Goal: Information Seeking & Learning: Understand process/instructions

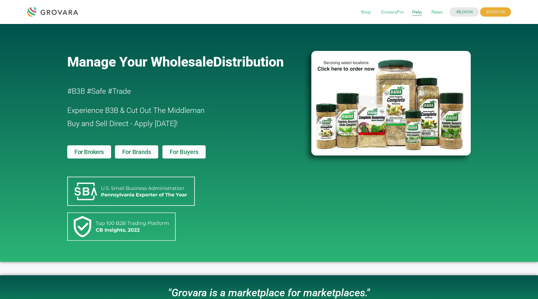
click at [415, 12] on span "Help" at bounding box center [417, 12] width 18 height 11
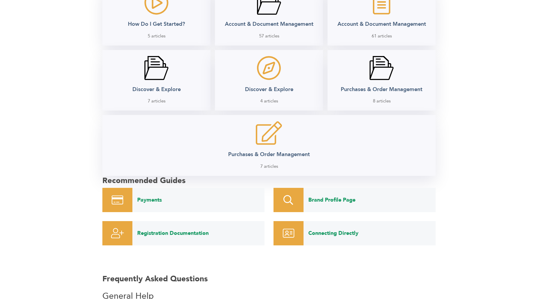
scroll to position [201, 0]
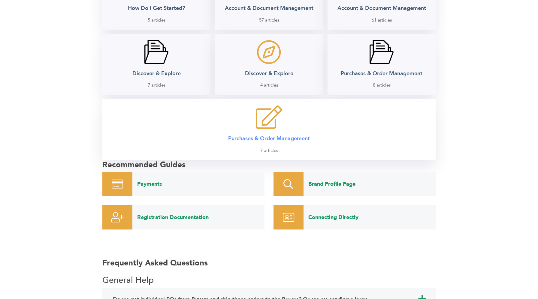
drag, startPoint x: 0, startPoint y: 0, endPoint x: 245, endPoint y: 120, distance: 273.0
click at [245, 120] on div "Purchases & Order Management 7 articles" at bounding box center [268, 129] width 321 height 49
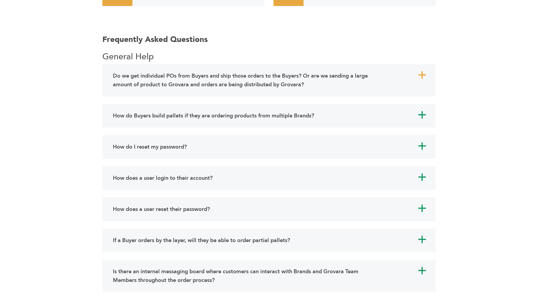
scroll to position [372, 0]
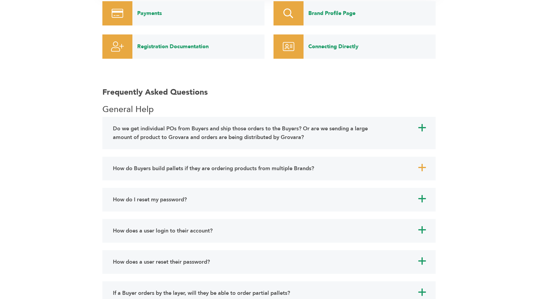
click at [152, 164] on div "How do Buyers build pallets if they are ordering products from multiple Brands?" at bounding box center [245, 169] width 268 height 12
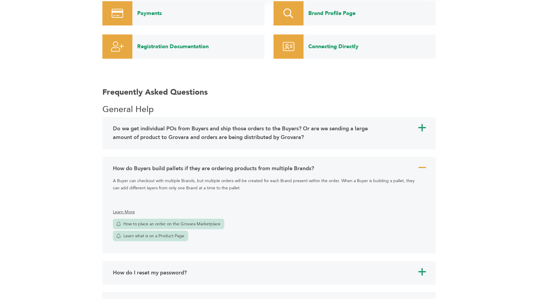
click at [152, 164] on div "How do Buyers build pallets if they are ordering products from multiple Brands?" at bounding box center [245, 169] width 268 height 12
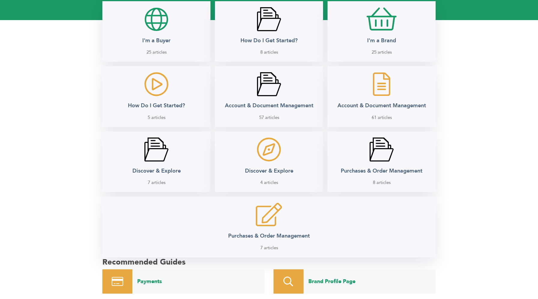
scroll to position [0, 0]
